Goal: Information Seeking & Learning: Learn about a topic

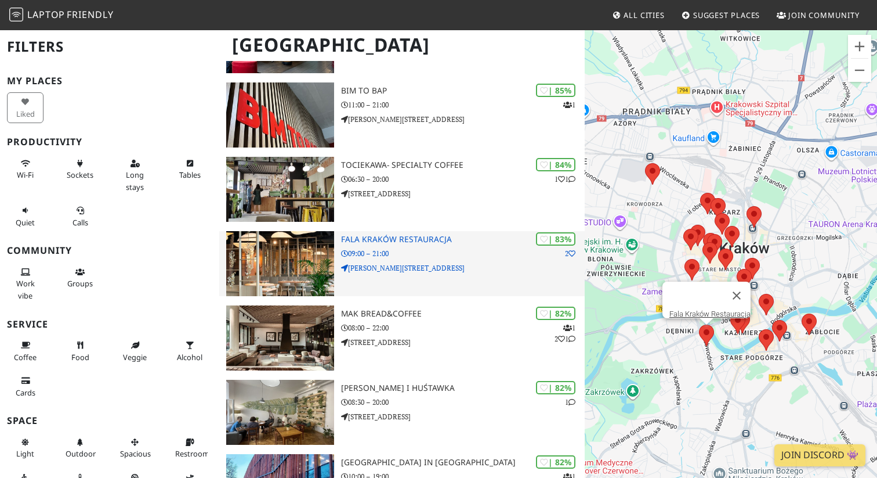
scroll to position [247, 0]
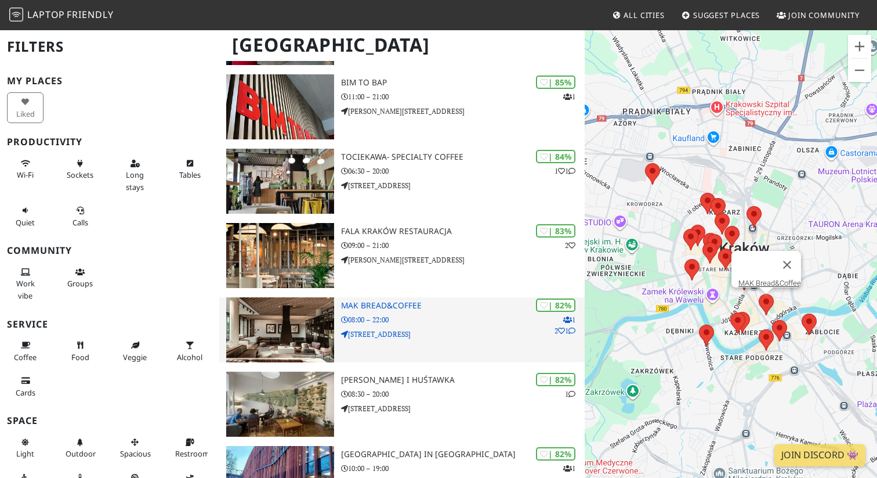
click at [413, 314] on p "08:00 – 22:00" at bounding box center [463, 319] width 244 height 11
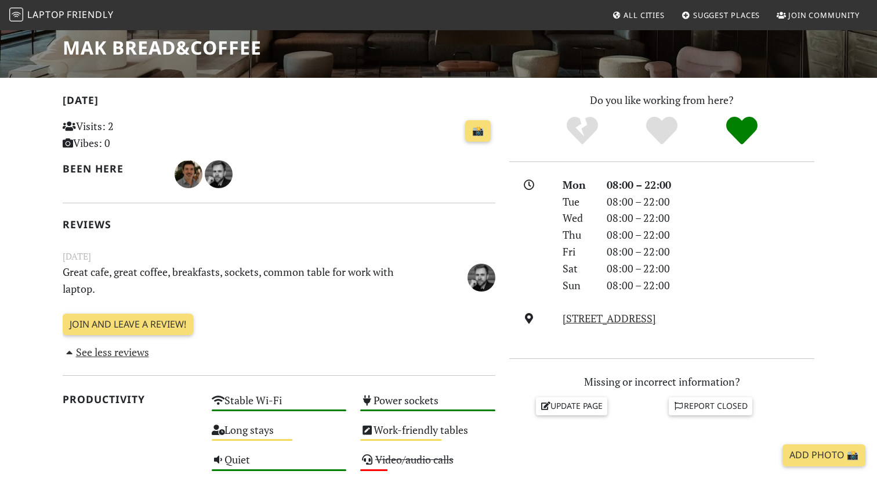
scroll to position [149, 0]
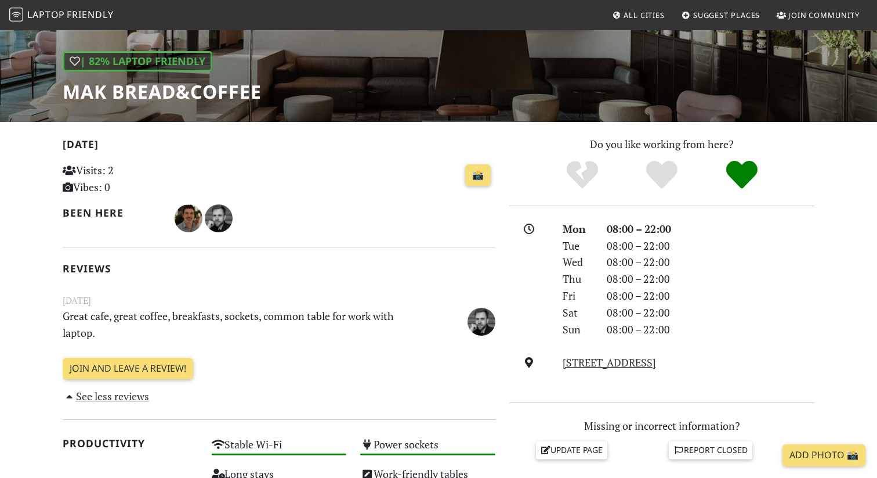
click at [115, 96] on h1 "MAK Bread&Coffee" at bounding box center [162, 92] width 199 height 22
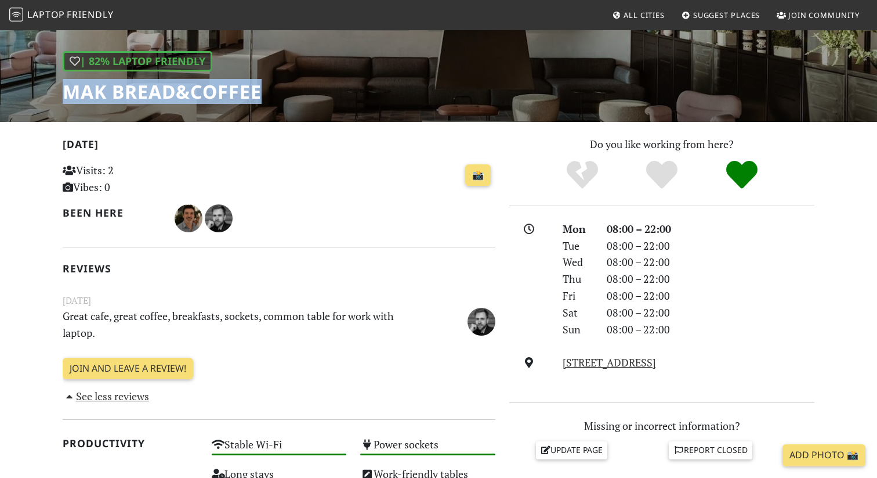
click at [115, 96] on h1 "MAK Bread&Coffee" at bounding box center [162, 92] width 199 height 22
